Goal: Task Accomplishment & Management: Manage account settings

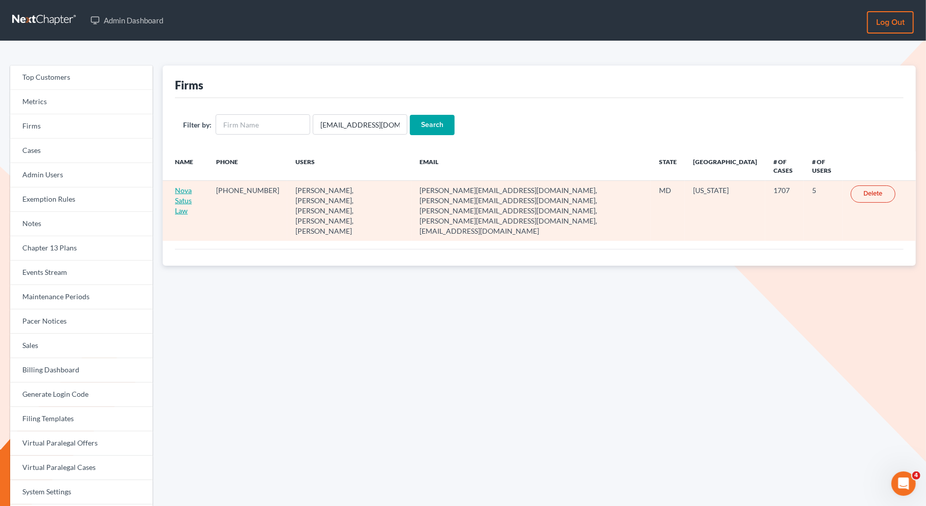
click at [190, 199] on link "Nova Satus Law" at bounding box center [183, 200] width 17 height 29
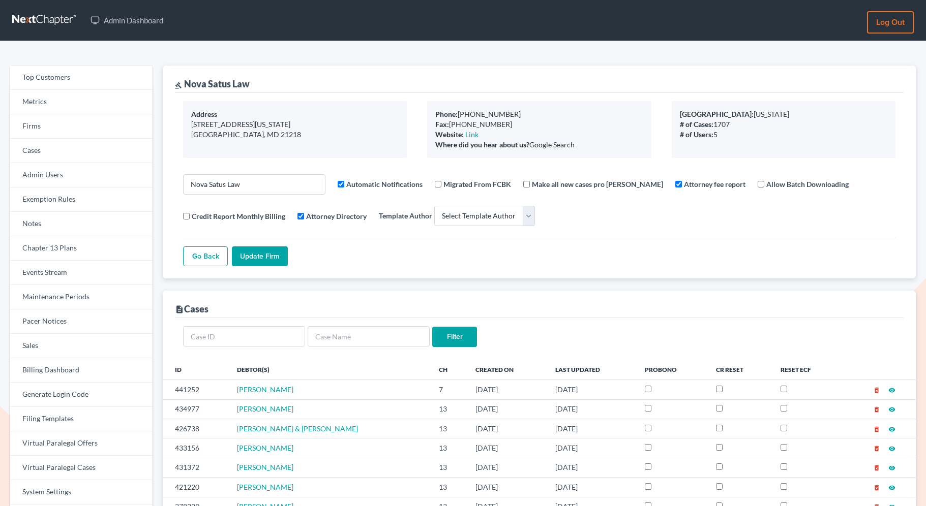
select select
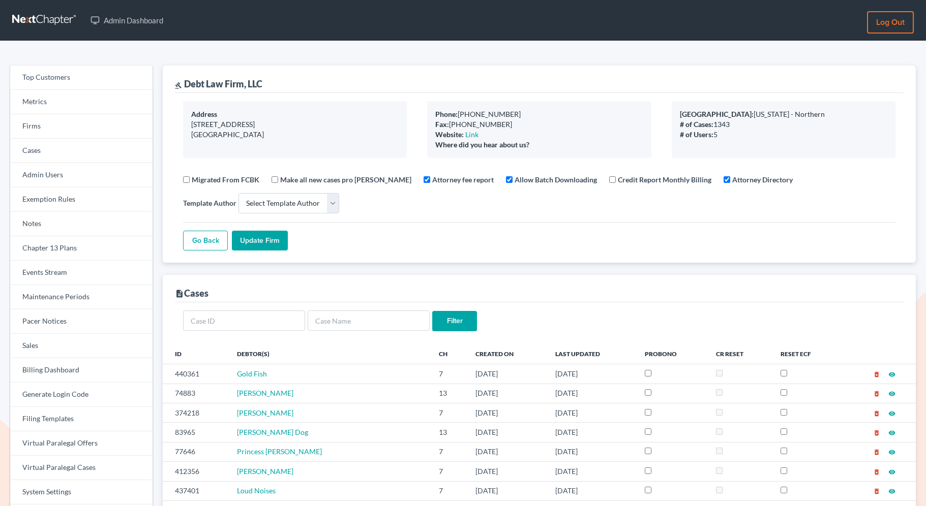
select select
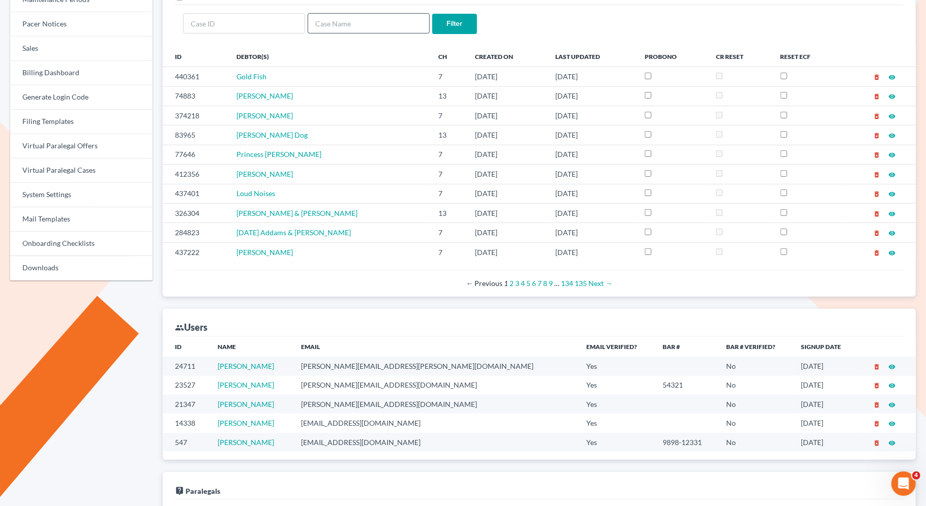
scroll to position [301, 0]
